Goal: Task Accomplishment & Management: Manage account settings

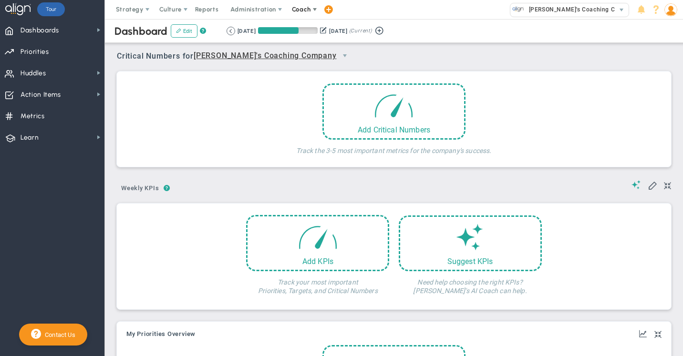
click at [302, 9] on span "Coach" at bounding box center [301, 9] width 19 height 7
click at [303, 34] on span "Schedule Meeting" at bounding box center [318, 28] width 67 height 19
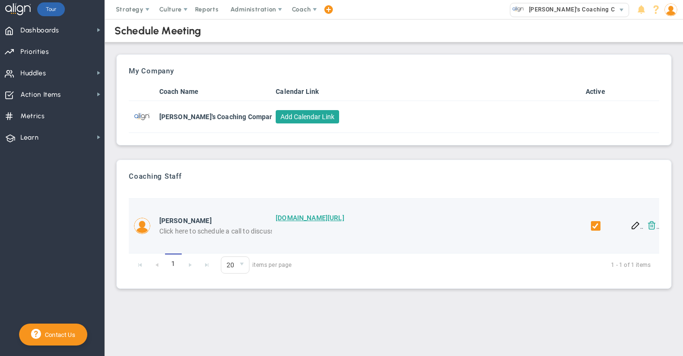
click at [652, 221] on button at bounding box center [652, 224] width 9 height 9
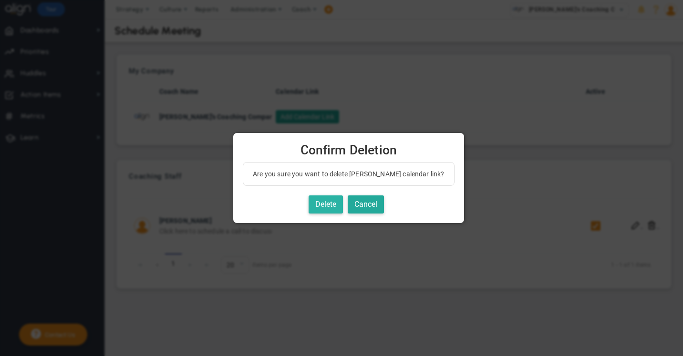
click at [334, 204] on button "Delete" at bounding box center [326, 205] width 34 height 19
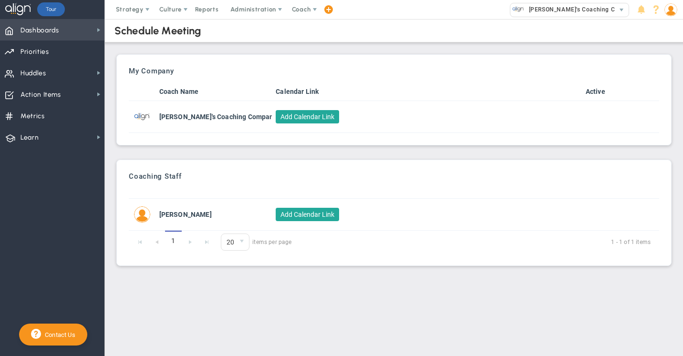
click at [57, 34] on span "Dashboards" at bounding box center [40, 31] width 39 height 20
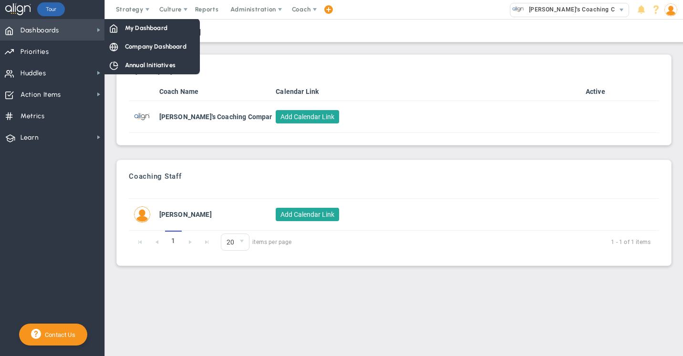
click at [32, 25] on span "Dashboards" at bounding box center [40, 31] width 39 height 20
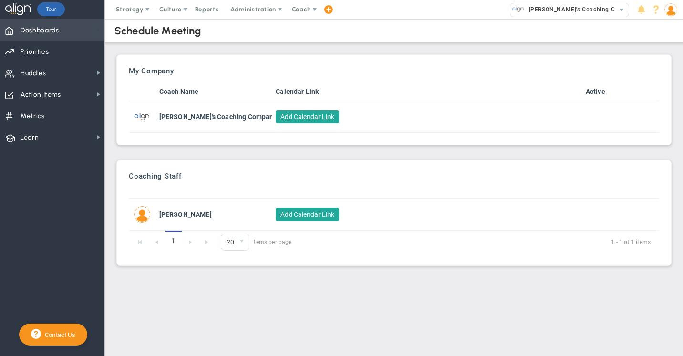
click at [98, 32] on span at bounding box center [99, 30] width 8 height 8
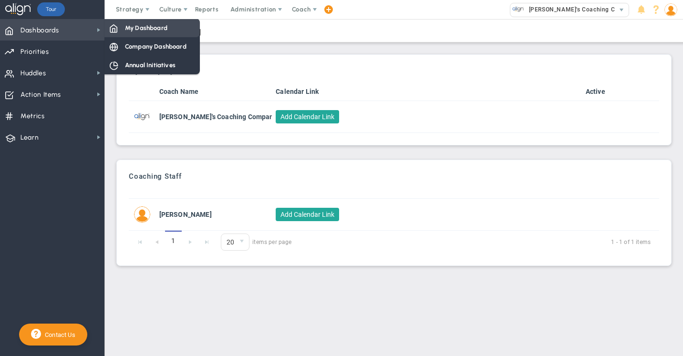
click at [132, 32] on div "My Dashboard" at bounding box center [152, 28] width 95 height 19
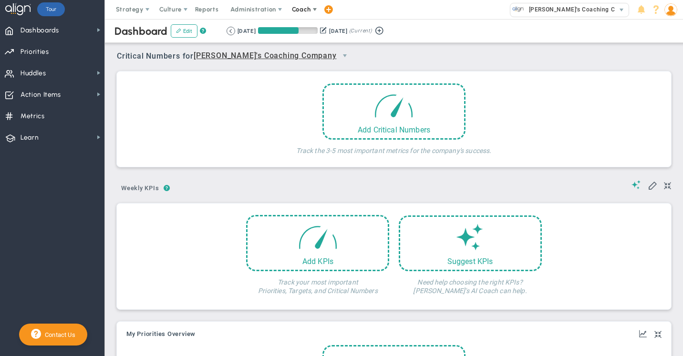
click at [303, 10] on span "Coach" at bounding box center [301, 9] width 19 height 7
click at [303, 27] on span "Schedule Meeting" at bounding box center [318, 28] width 67 height 19
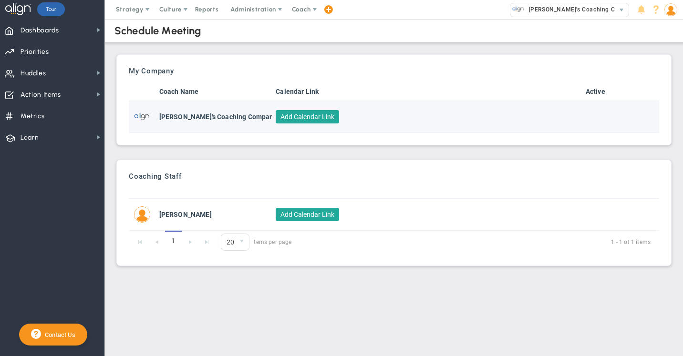
click at [308, 117] on button "Add Calendar Link" at bounding box center [307, 116] width 63 height 13
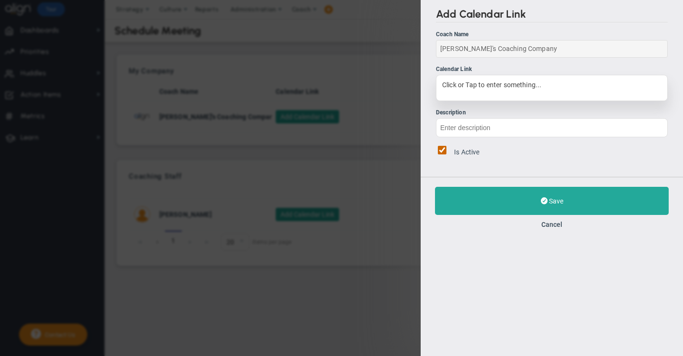
click at [480, 86] on div "Click or Tap to enter something..." at bounding box center [552, 88] width 232 height 26
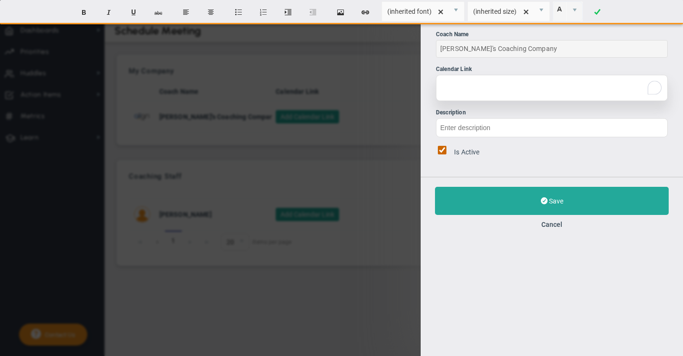
paste div "To enrich screen reader interactions, please activate Accessibility in Grammarl…"
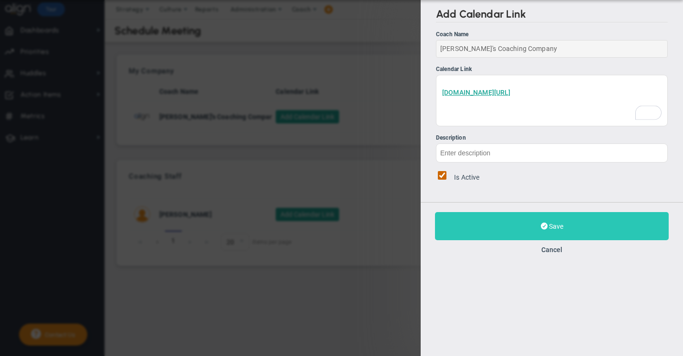
click at [556, 223] on span "Save" at bounding box center [556, 227] width 14 height 8
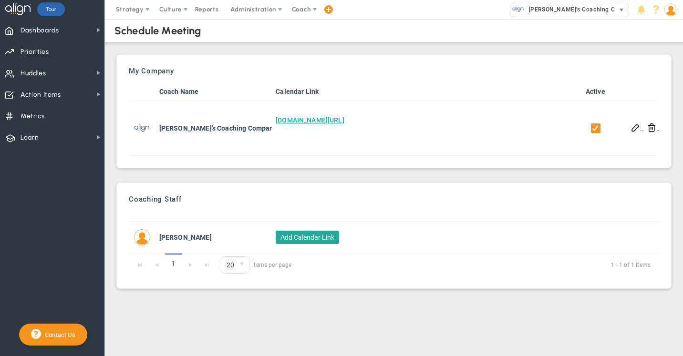
click at [545, 7] on span "[PERSON_NAME]'s Coaching Company" at bounding box center [581, 9] width 114 height 12
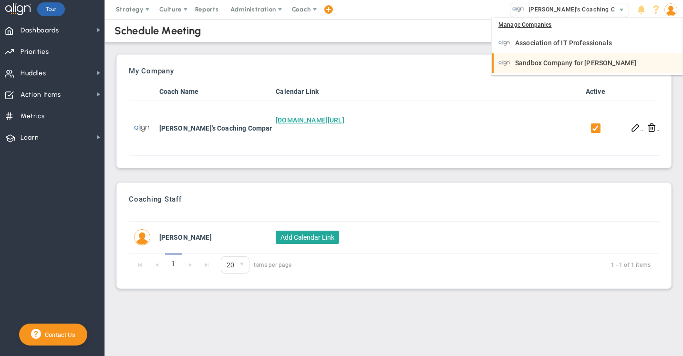
click at [538, 63] on span "Sandbox Company for [PERSON_NAME]" at bounding box center [575, 63] width 121 height 7
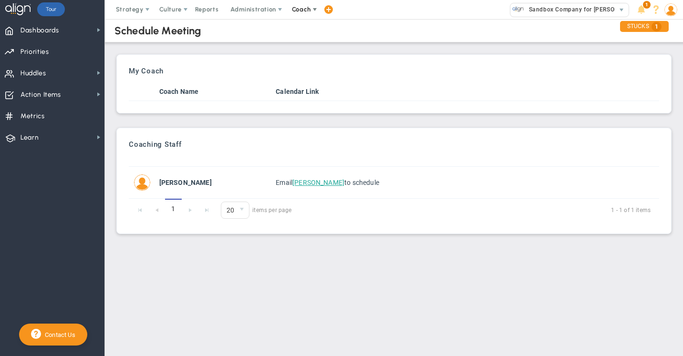
click at [304, 10] on span "Coach" at bounding box center [301, 9] width 19 height 7
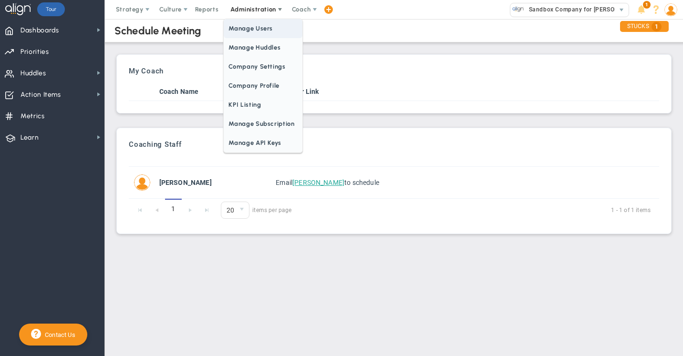
click at [258, 26] on span "Manage Users" at bounding box center [263, 28] width 78 height 19
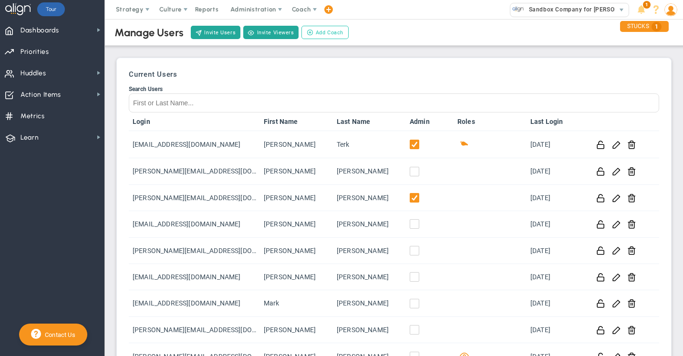
click at [331, 31] on span "Add Coach" at bounding box center [330, 33] width 28 height 8
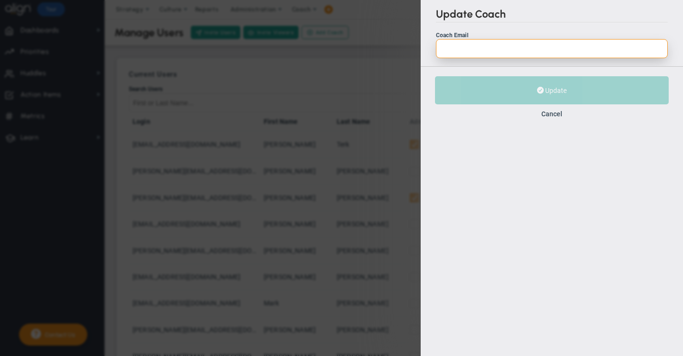
click at [453, 51] on input "Coach Email" at bounding box center [552, 48] width 232 height 19
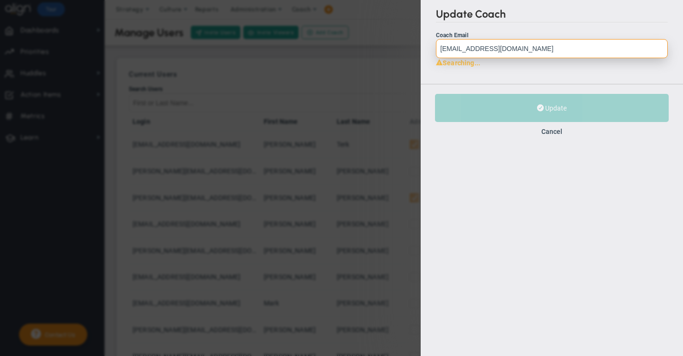
type input "[EMAIL_ADDRESS][DOMAIN_NAME]"
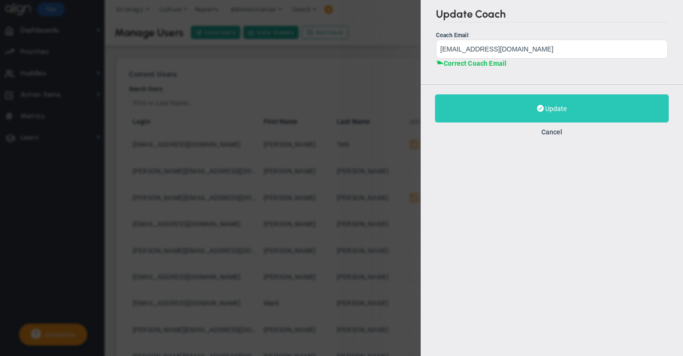
click at [553, 115] on button "Update" at bounding box center [552, 108] width 234 height 28
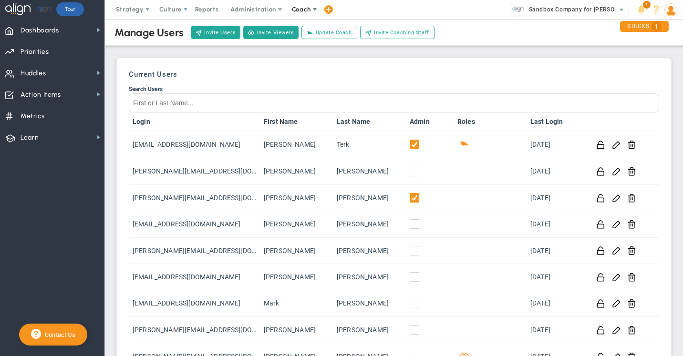
click at [302, 9] on span "Coach" at bounding box center [301, 9] width 19 height 7
click at [301, 29] on span "Schedule Meeting" at bounding box center [318, 28] width 67 height 19
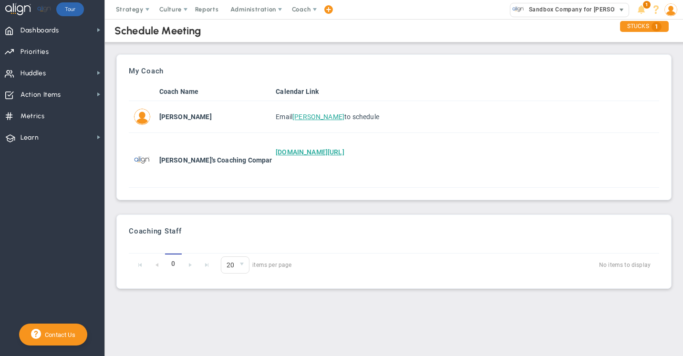
click at [557, 10] on span "Sandbox Company for [PERSON_NAME]" at bounding box center [582, 9] width 117 height 12
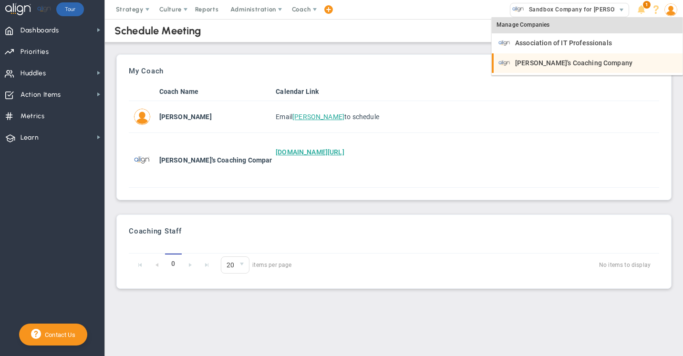
click at [543, 63] on span "[PERSON_NAME]'s Coaching Company" at bounding box center [573, 63] width 117 height 7
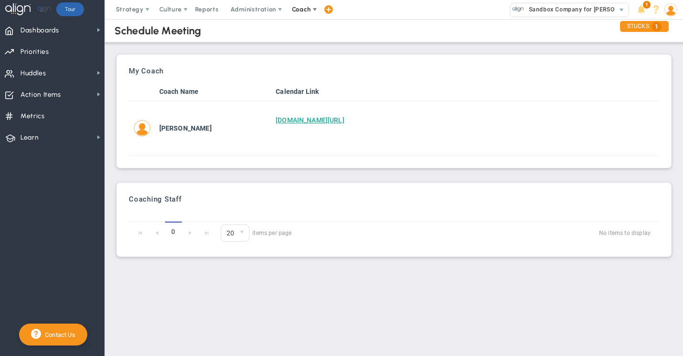
click at [306, 9] on span "Coach" at bounding box center [301, 9] width 19 height 7
click at [305, 28] on span "Schedule Meeting" at bounding box center [318, 28] width 67 height 19
click at [538, 9] on span "Sandbox Company for [PERSON_NAME]" at bounding box center [582, 9] width 117 height 12
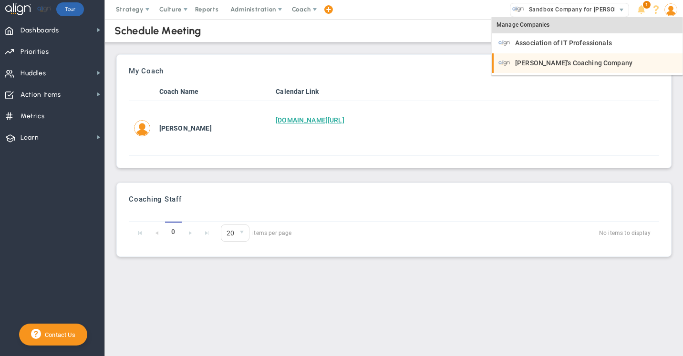
click at [534, 63] on span "[PERSON_NAME]'s Coaching Company" at bounding box center [573, 63] width 117 height 7
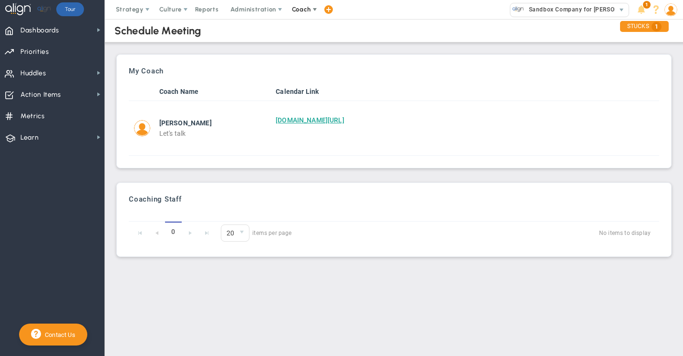
click at [297, 10] on span "Coach" at bounding box center [301, 9] width 19 height 7
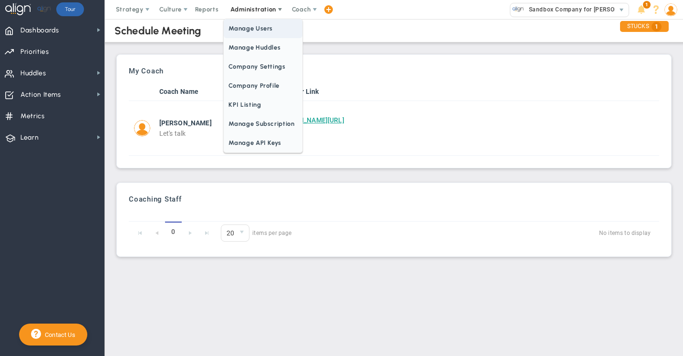
click at [255, 24] on span "Manage Users" at bounding box center [263, 28] width 78 height 19
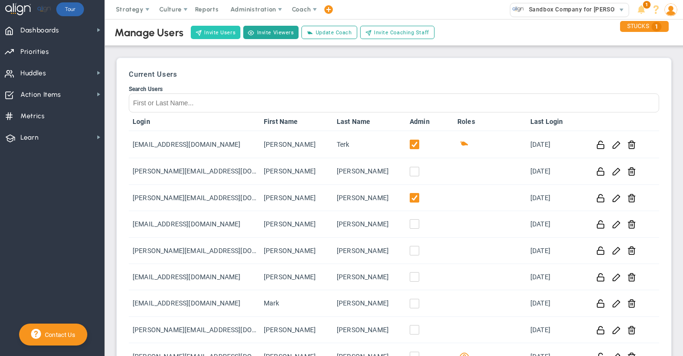
click at [215, 31] on button "Invite Users" at bounding box center [216, 32] width 50 height 13
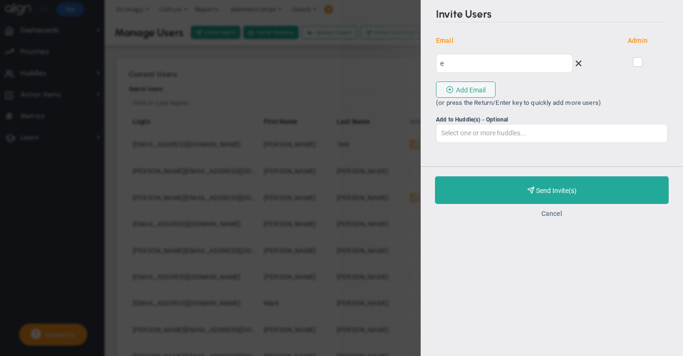
type input "e"
click at [553, 214] on button "Cancel" at bounding box center [552, 214] width 21 height 8
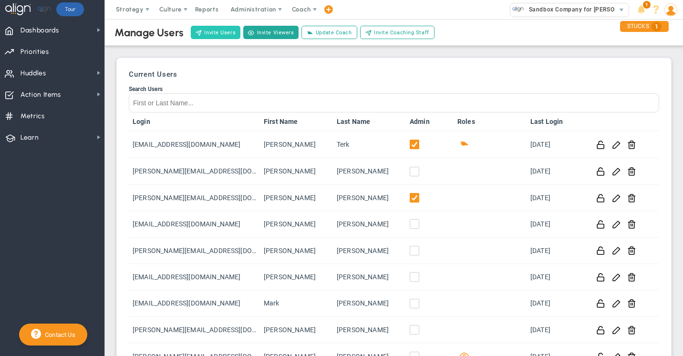
click at [220, 35] on button "Invite Users" at bounding box center [216, 32] width 50 height 13
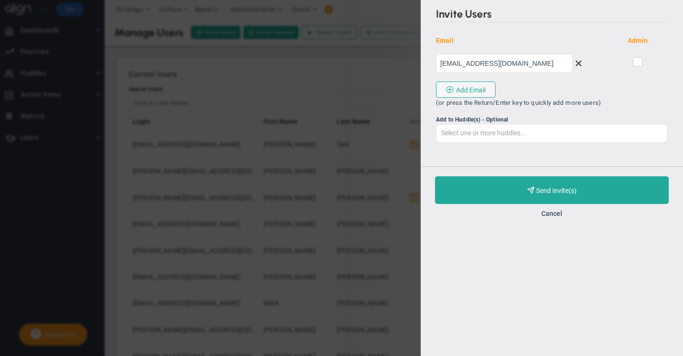
type input "[EMAIL_ADDRESS][DOMAIN_NAME]"
click at [639, 60] on input "checkbox" at bounding box center [639, 64] width 6 height 10
checkbox input "true"
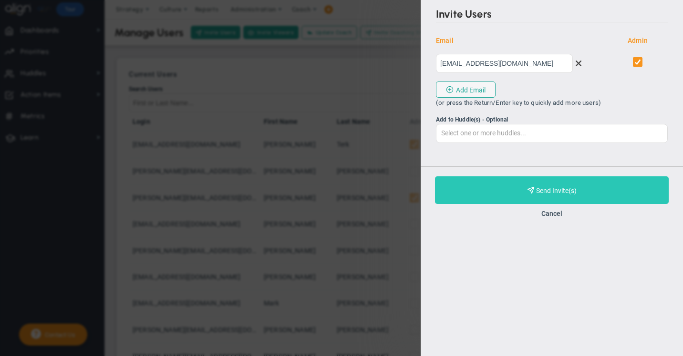
click at [554, 186] on button "Purchase and Send Invite(s) Validating Invite..." at bounding box center [552, 191] width 234 height 28
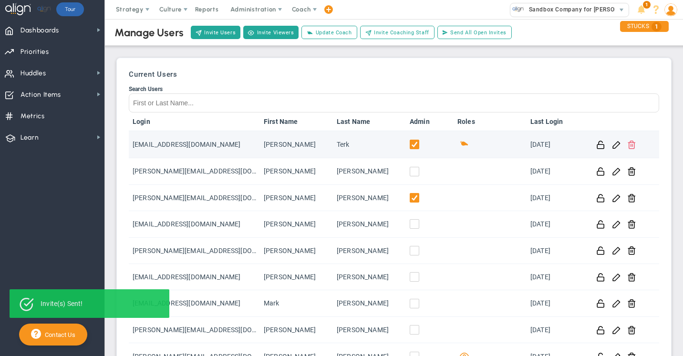
click at [632, 148] on span at bounding box center [632, 144] width 9 height 9
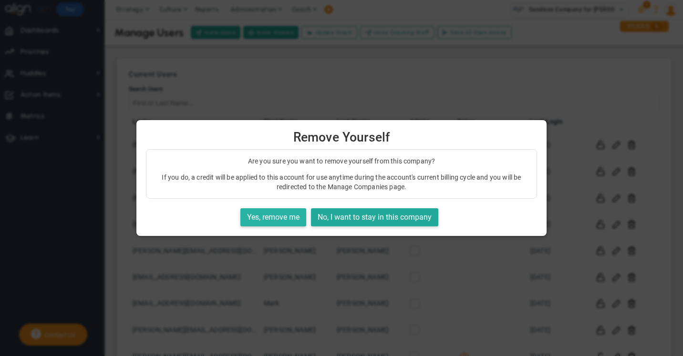
click at [284, 215] on button "Yes, remove me" at bounding box center [274, 218] width 66 height 19
